Goal: Information Seeking & Learning: Learn about a topic

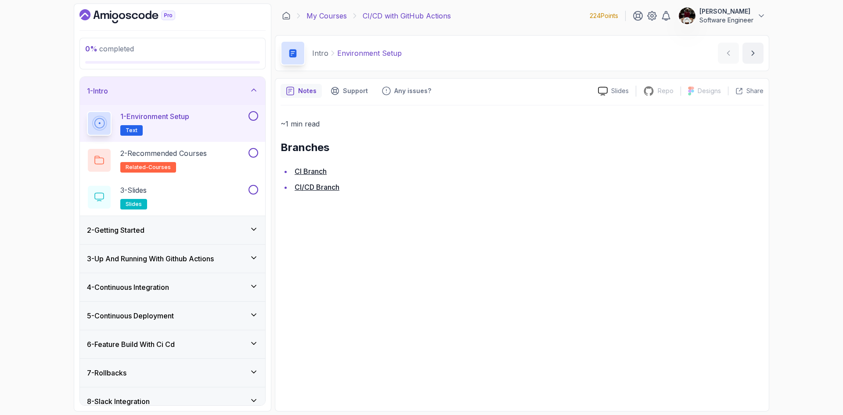
click at [320, 16] on link "My Courses" at bounding box center [326, 16] width 40 height 11
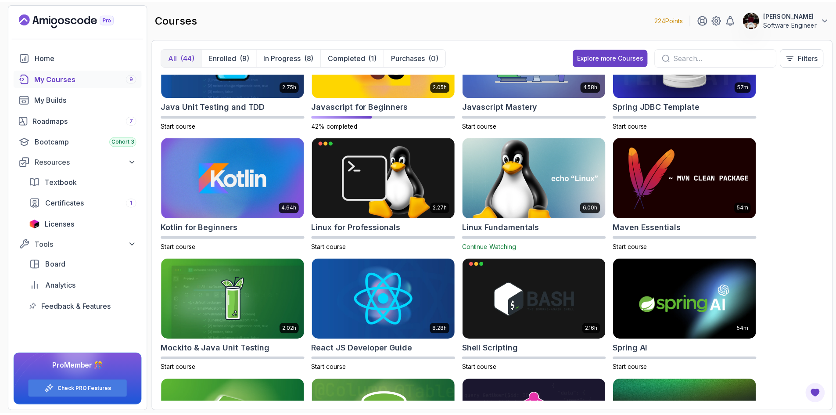
scroll to position [782, 0]
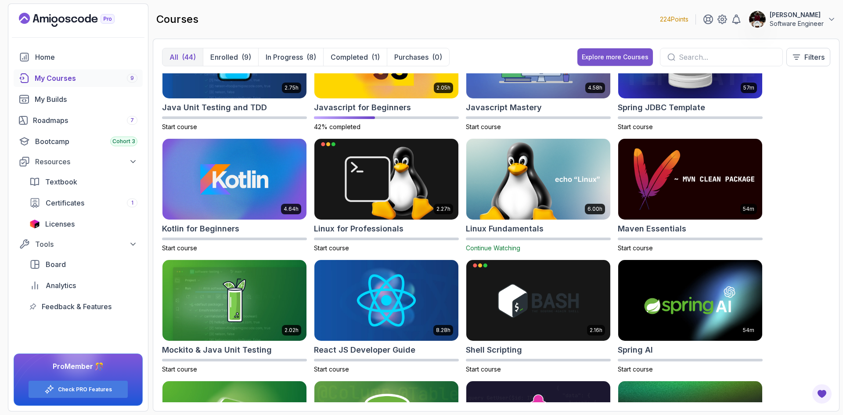
click at [587, 58] on div "Explore more Courses" at bounding box center [615, 57] width 67 height 9
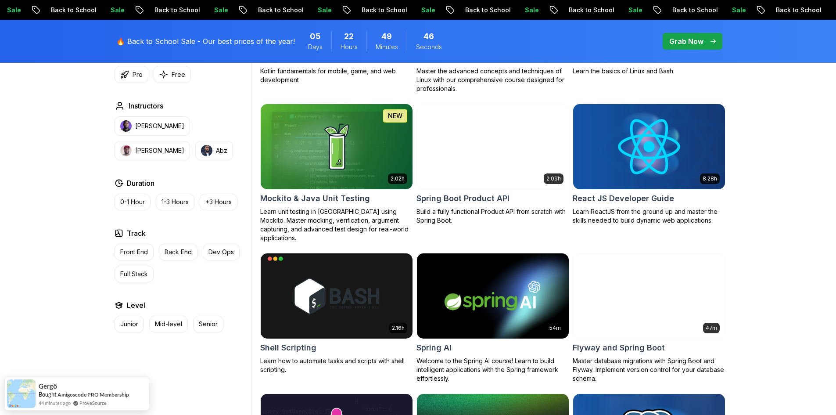
scroll to position [1903, 0]
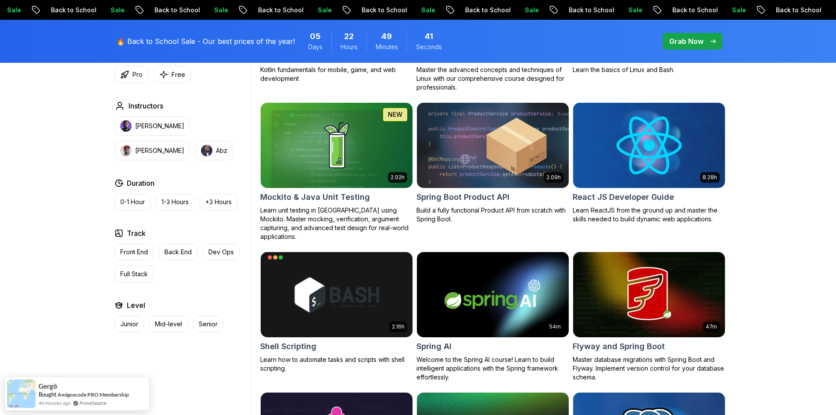
click at [652, 143] on img at bounding box center [648, 145] width 159 height 89
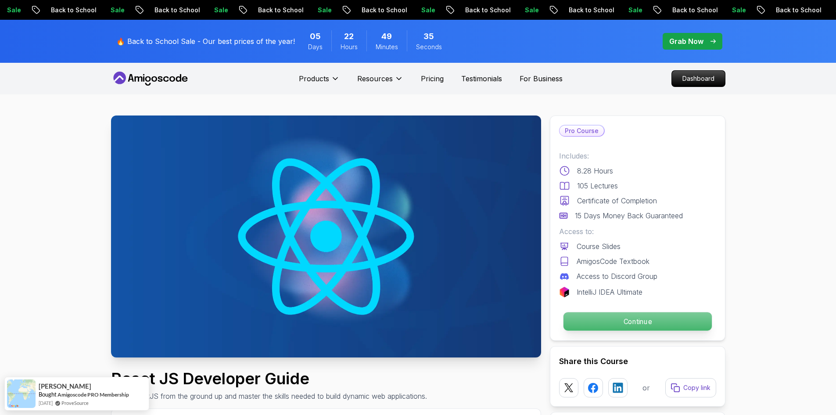
click at [624, 319] on p "Continue" at bounding box center [637, 321] width 148 height 18
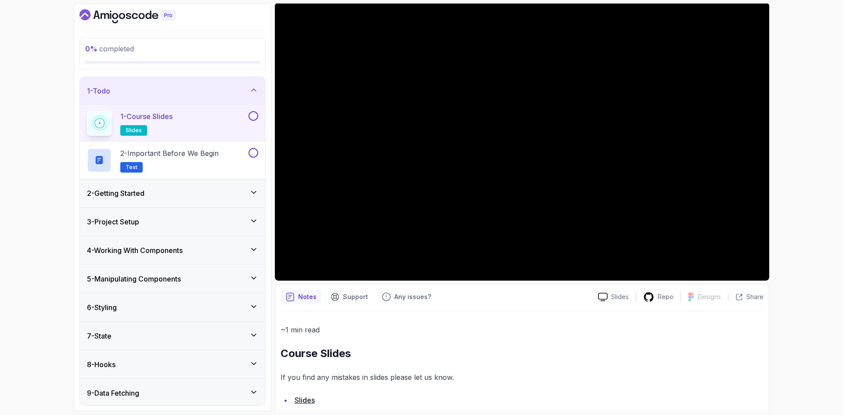
scroll to position [92, 0]
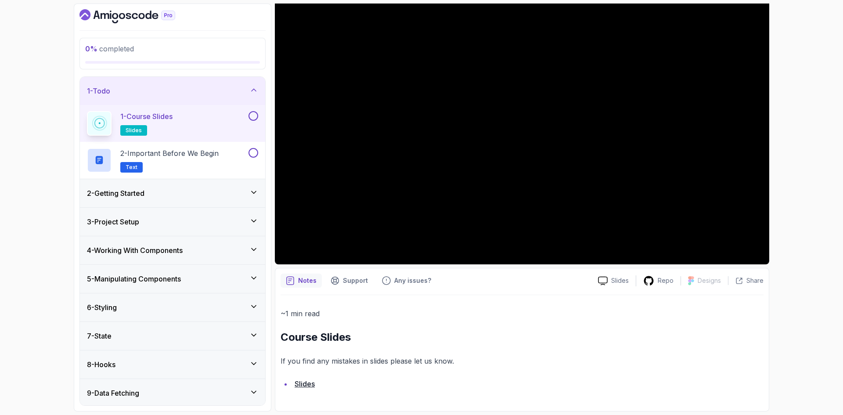
click at [345, 265] on div "Slides Repo Designs Design not available Share Notes Support Any issues? Slides…" at bounding box center [522, 198] width 494 height 425
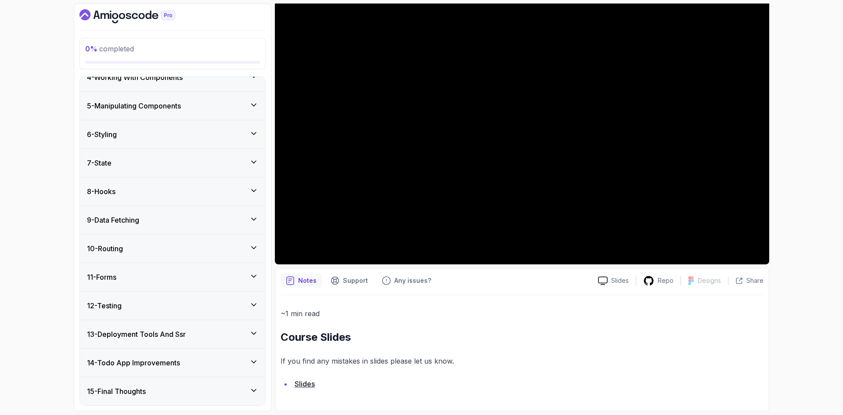
click at [306, 385] on link "Slides" at bounding box center [305, 383] width 20 height 9
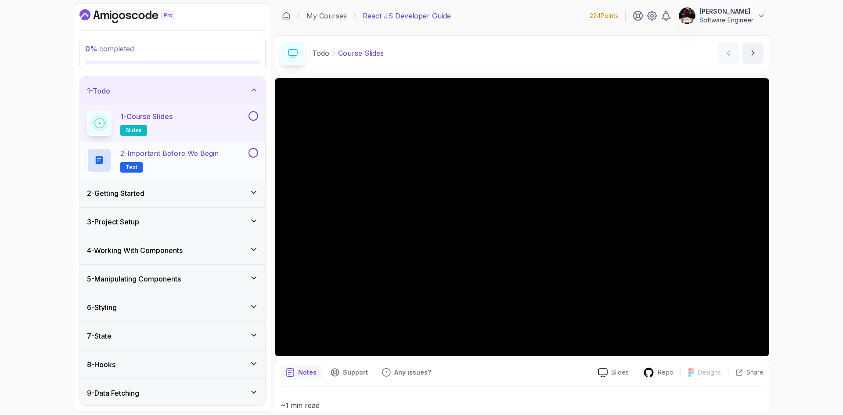
click at [253, 153] on button at bounding box center [254, 153] width 10 height 10
click at [188, 150] on p "2 - Important Before We Begin" at bounding box center [169, 153] width 98 height 11
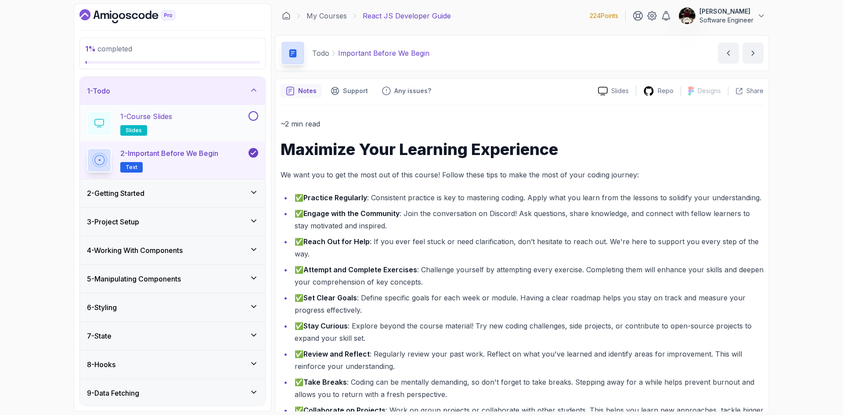
click at [252, 118] on button at bounding box center [254, 116] width 10 height 10
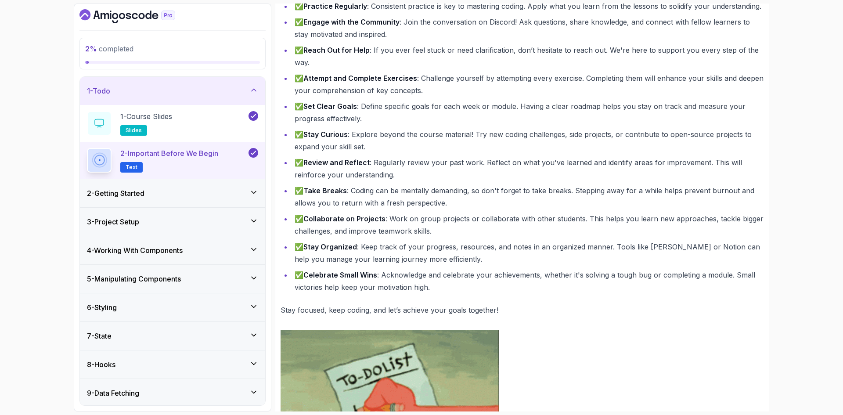
scroll to position [303, 0]
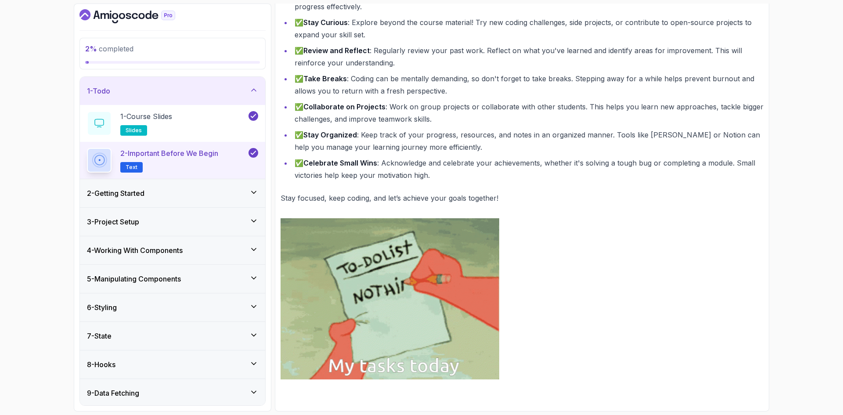
click at [256, 191] on icon at bounding box center [253, 192] width 9 height 9
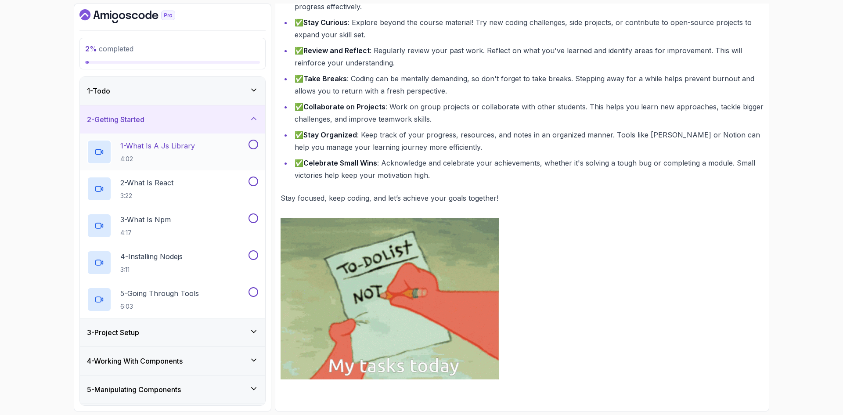
click at [173, 143] on p "1 - What Is A Js Library" at bounding box center [157, 145] width 75 height 11
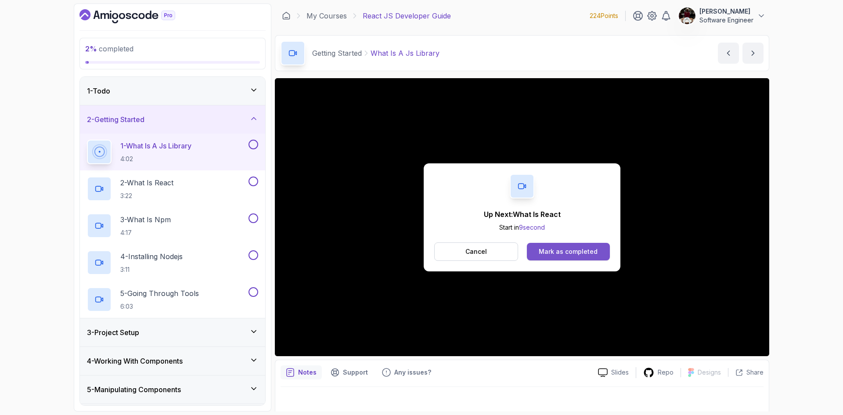
click at [546, 251] on div "Mark as completed" at bounding box center [568, 251] width 59 height 9
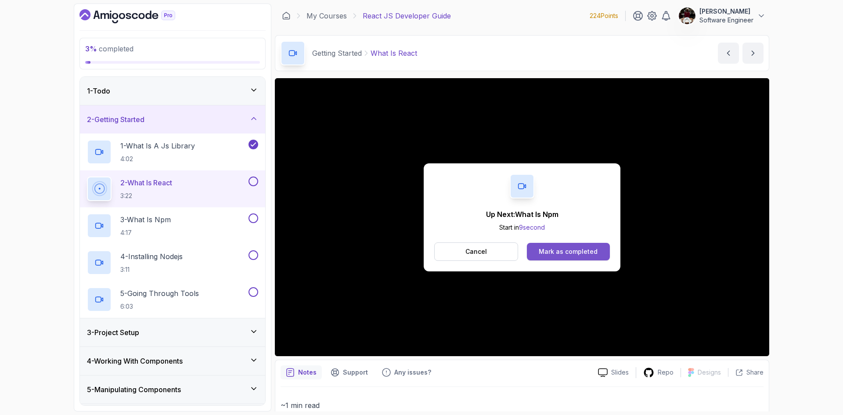
click at [555, 255] on div "Mark as completed" at bounding box center [568, 251] width 59 height 9
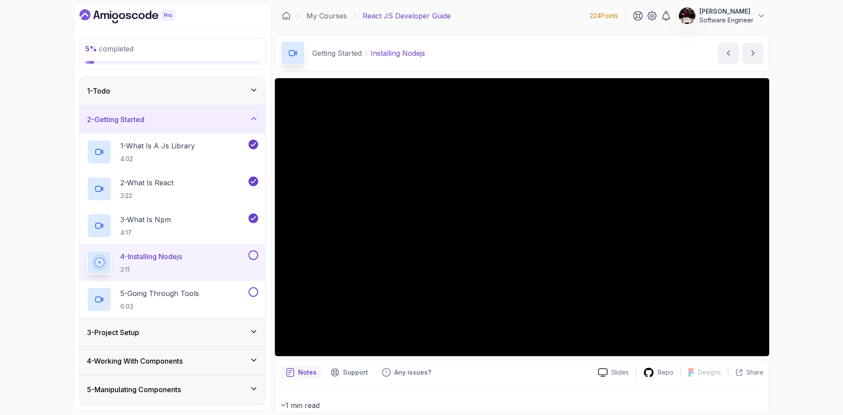
click at [253, 253] on button at bounding box center [254, 255] width 10 height 10
click at [194, 296] on p "5 - Going Through Tools" at bounding box center [159, 293] width 79 height 11
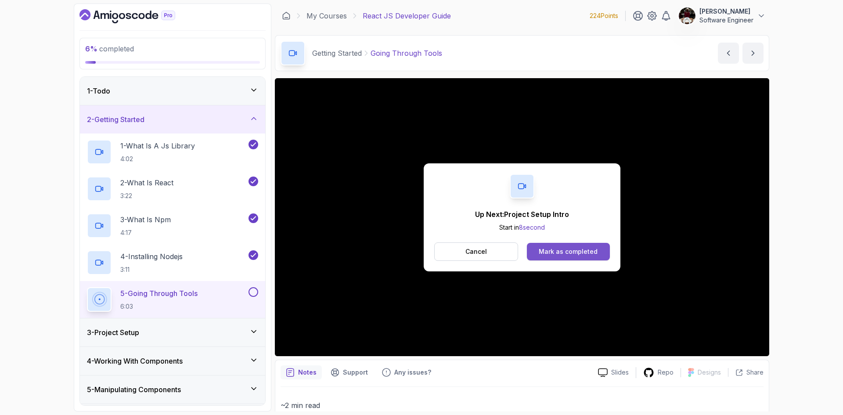
click at [562, 254] on div "Mark as completed" at bounding box center [568, 251] width 59 height 9
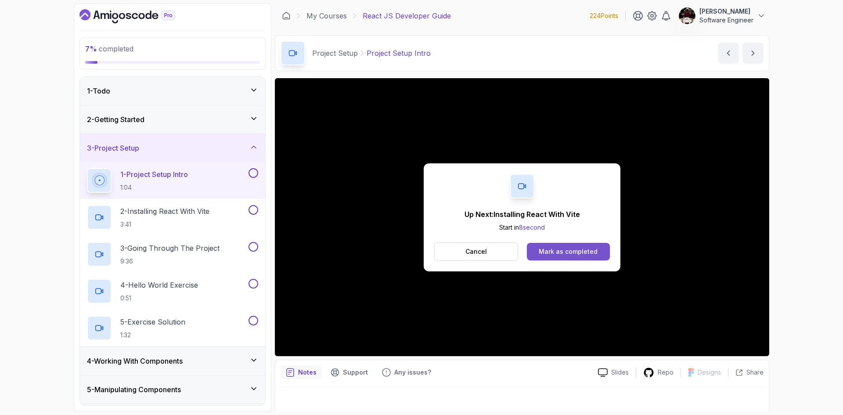
click at [557, 251] on div "Mark as completed" at bounding box center [568, 251] width 59 height 9
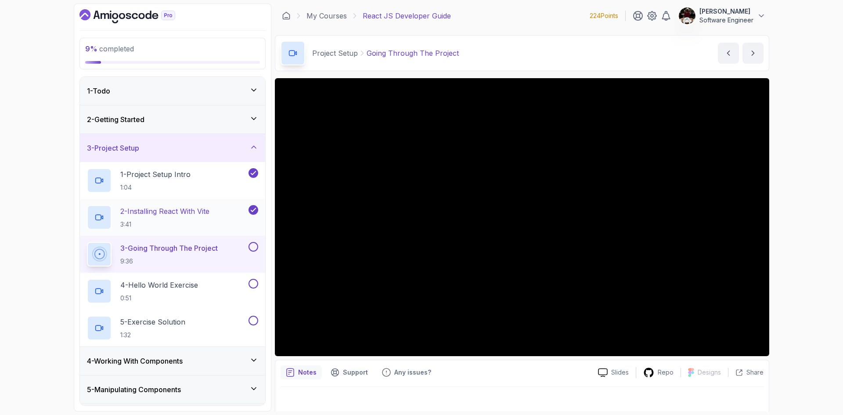
click at [182, 210] on p "2 - Installing React With Vite" at bounding box center [164, 211] width 89 height 11
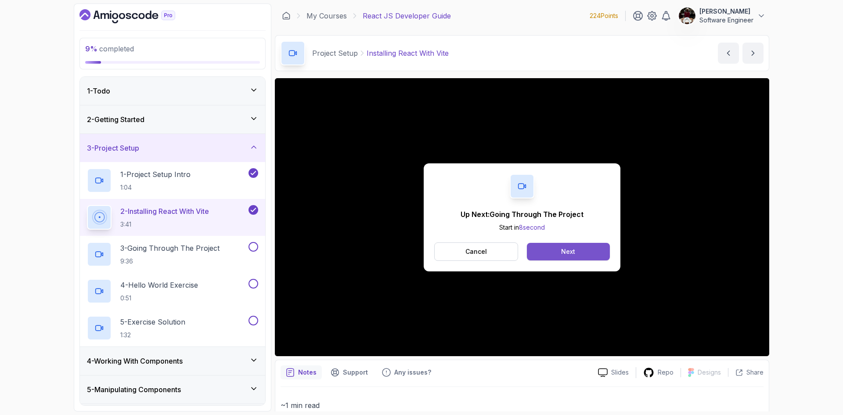
click at [572, 249] on div "Next" at bounding box center [568, 251] width 14 height 9
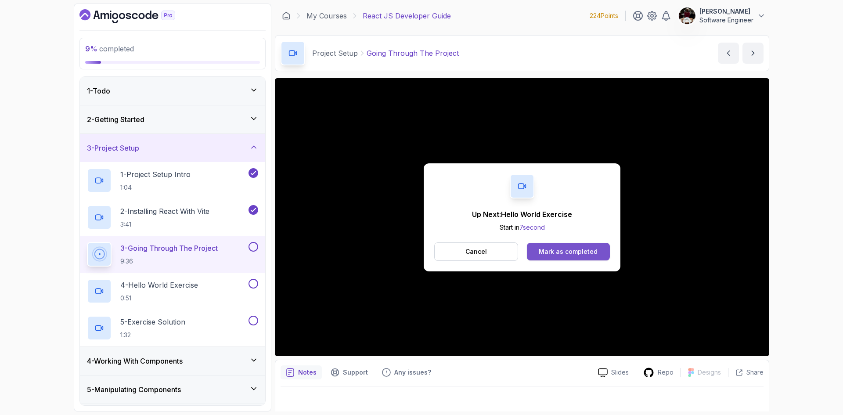
click at [559, 251] on div "Mark as completed" at bounding box center [568, 251] width 59 height 9
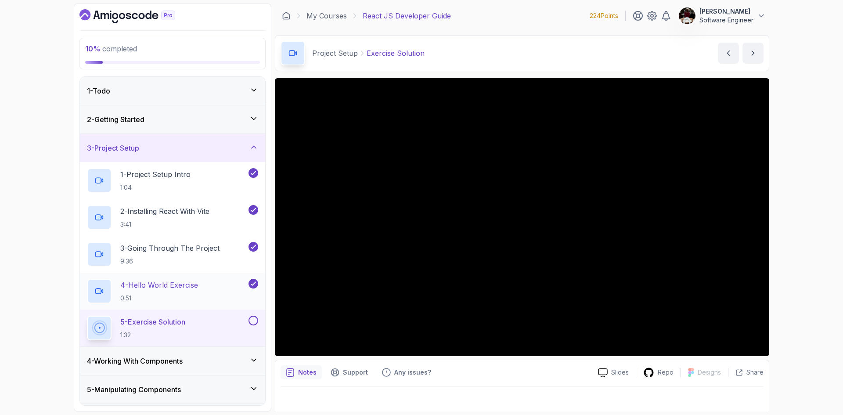
click at [186, 287] on p "4 - Hello World Exercise" at bounding box center [159, 285] width 78 height 11
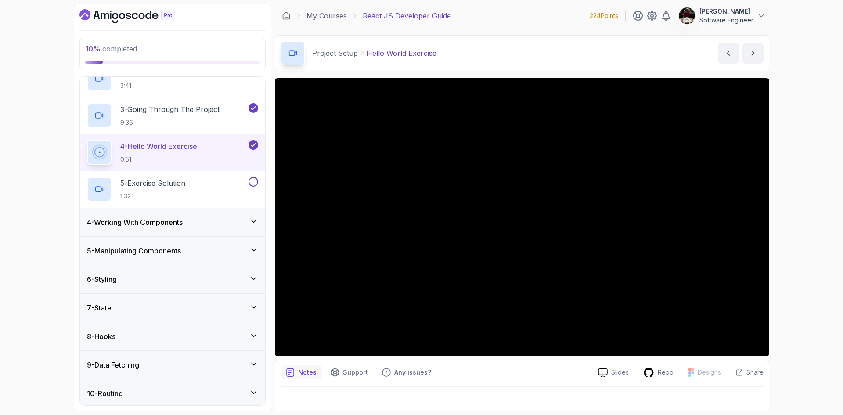
scroll to position [140, 0]
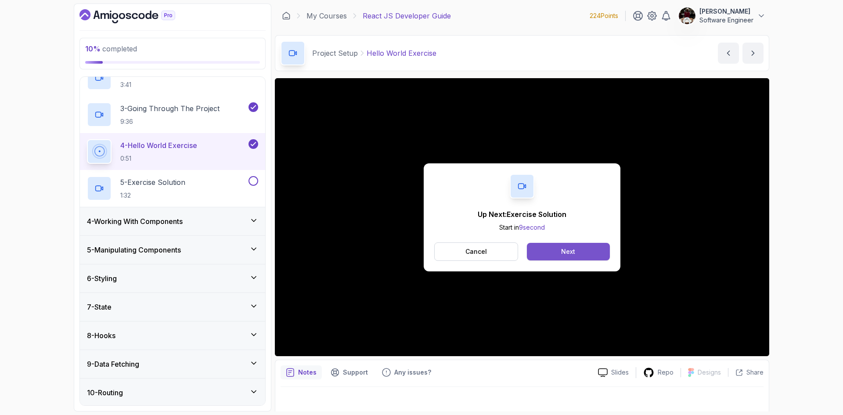
click at [547, 248] on button "Next" at bounding box center [568, 252] width 83 height 18
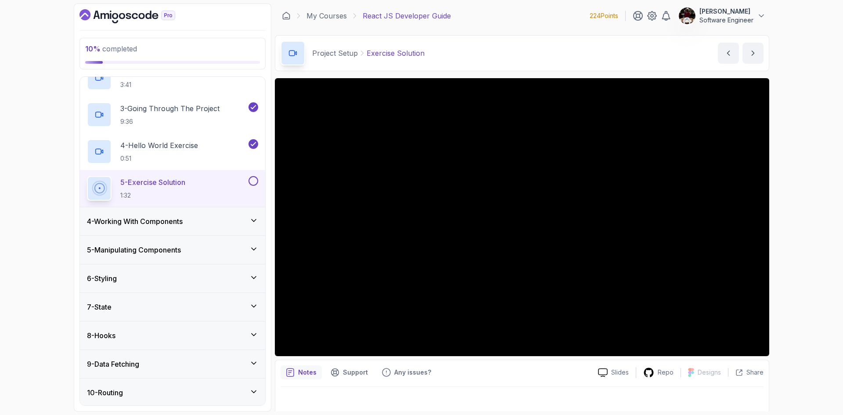
scroll to position [6, 0]
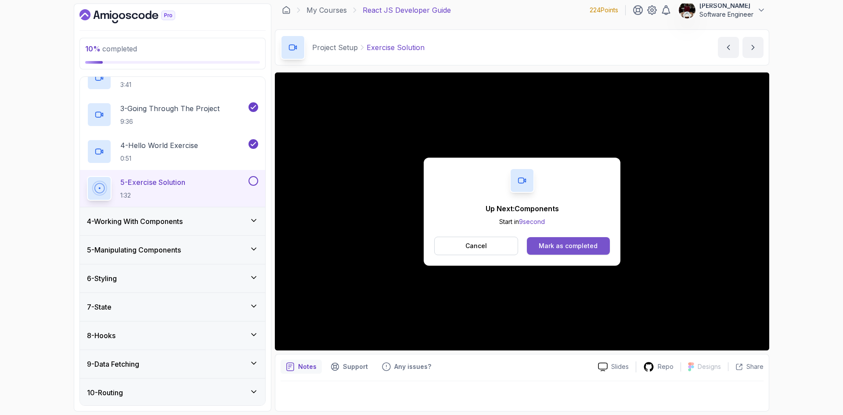
click at [562, 247] on div "Mark as completed" at bounding box center [568, 245] width 59 height 9
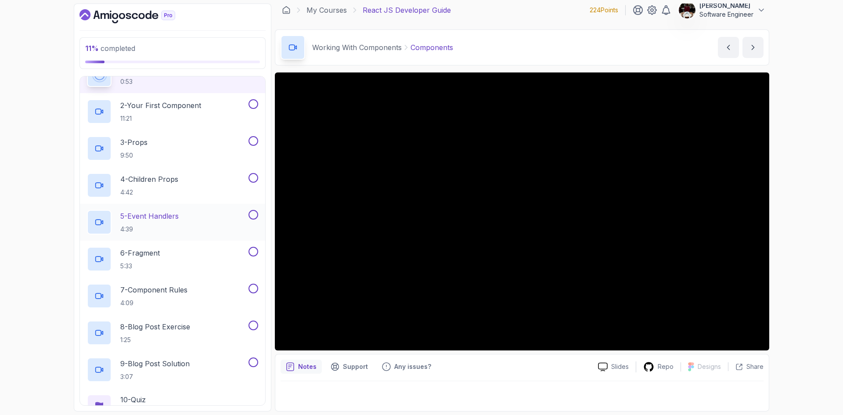
scroll to position [132, 0]
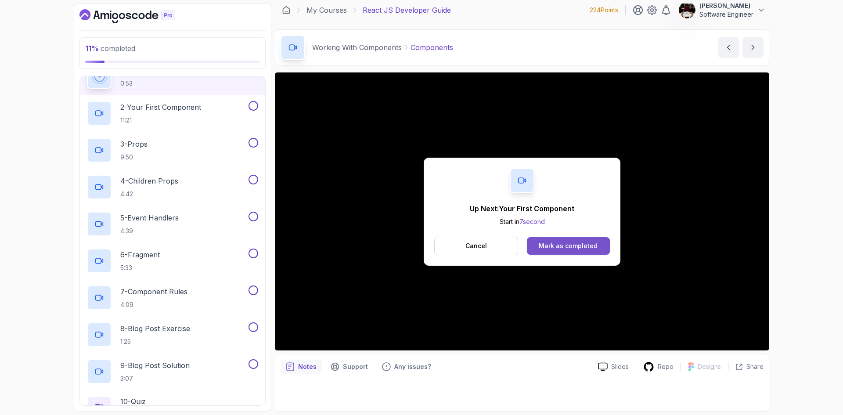
click at [568, 244] on div "Mark as completed" at bounding box center [568, 245] width 59 height 9
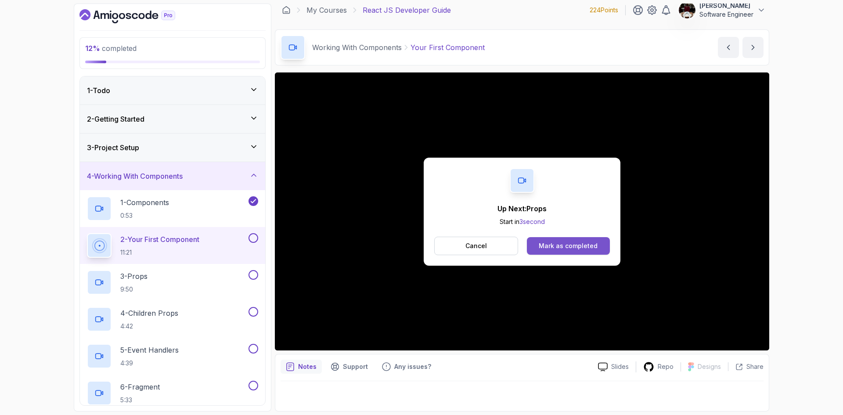
click at [546, 249] on div "Mark as completed" at bounding box center [568, 245] width 59 height 9
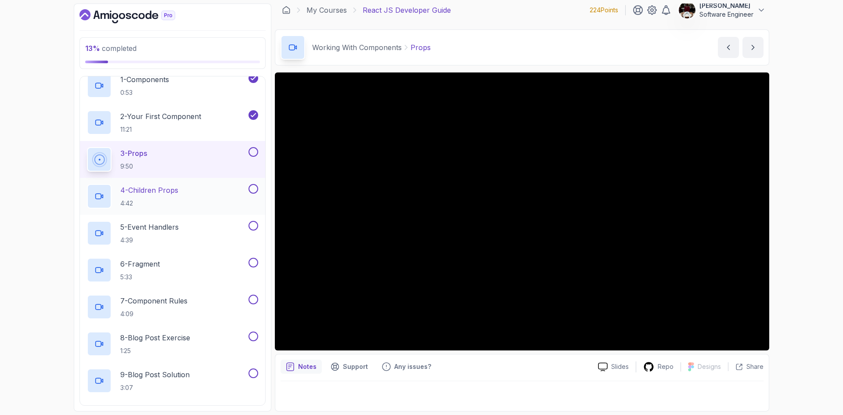
scroll to position [123, 0]
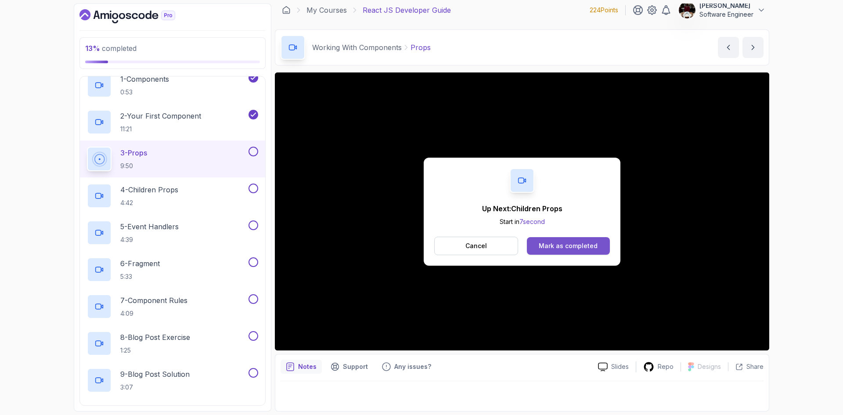
click at [573, 249] on div "Mark as completed" at bounding box center [568, 245] width 59 height 9
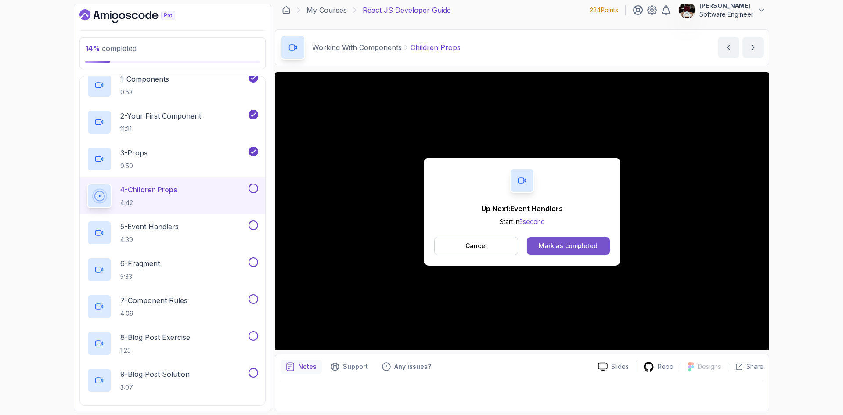
click at [553, 250] on div "Mark as completed" at bounding box center [568, 245] width 59 height 9
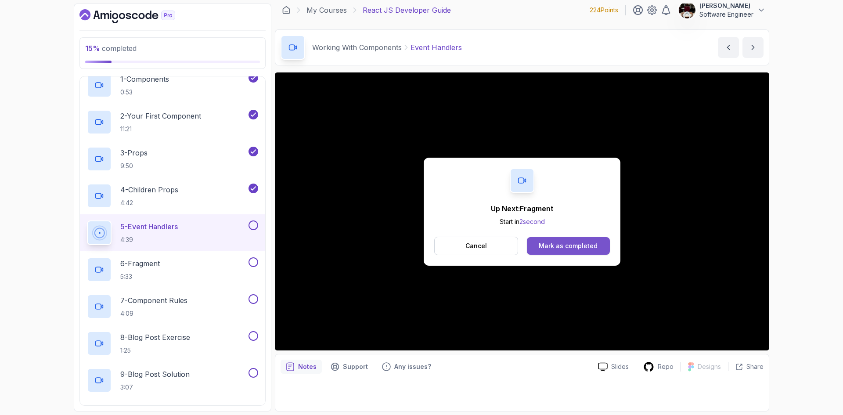
click at [565, 251] on button "Mark as completed" at bounding box center [568, 246] width 83 height 18
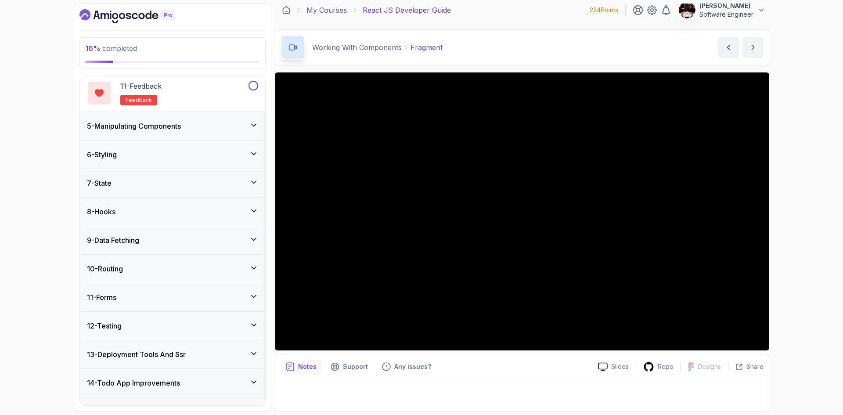
scroll to position [485, 0]
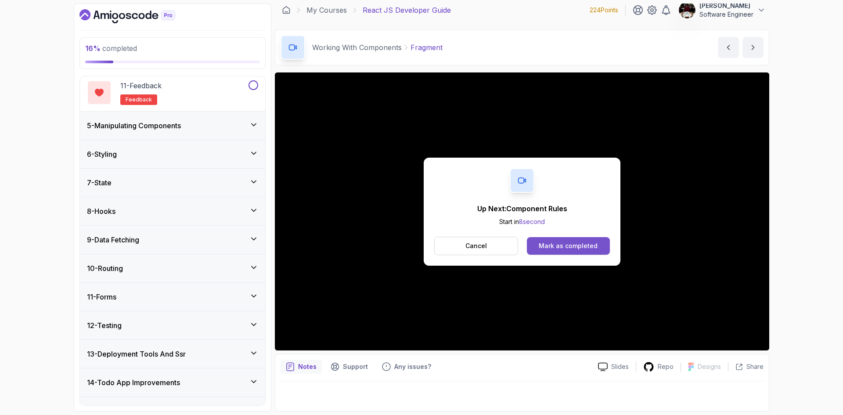
click at [556, 250] on div "Mark as completed" at bounding box center [568, 245] width 59 height 9
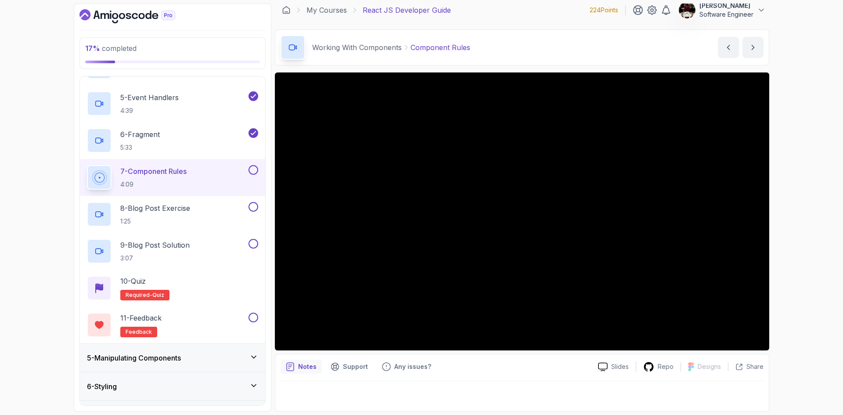
scroll to position [252, 0]
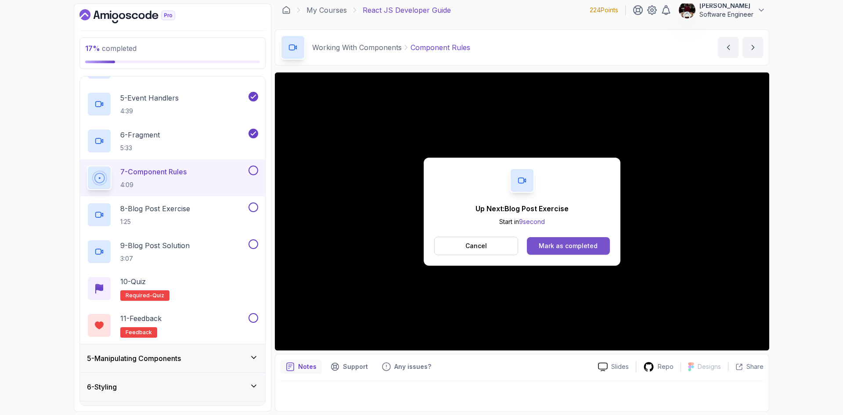
click at [551, 244] on div "Mark as completed" at bounding box center [568, 245] width 59 height 9
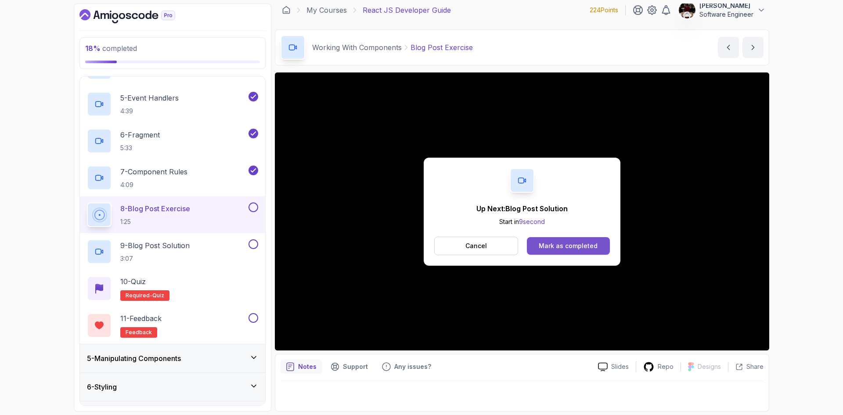
click at [555, 247] on div "Mark as completed" at bounding box center [568, 245] width 59 height 9
